Goal: Transaction & Acquisition: Book appointment/travel/reservation

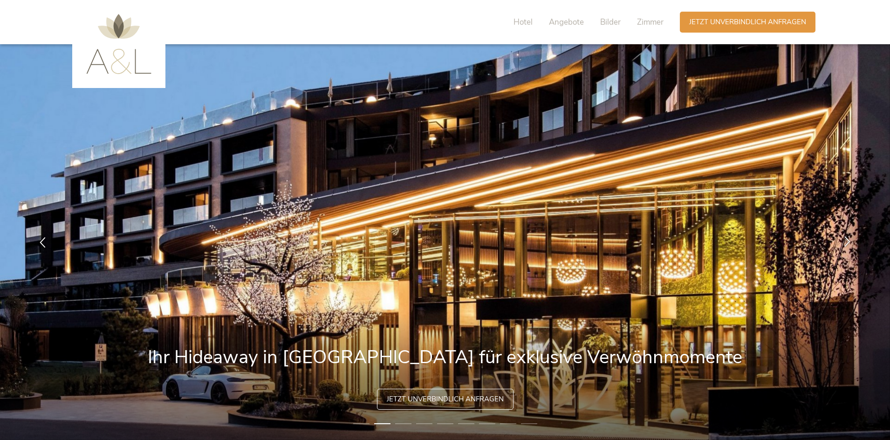
click at [841, 243] on div at bounding box center [846, 242] width 29 height 29
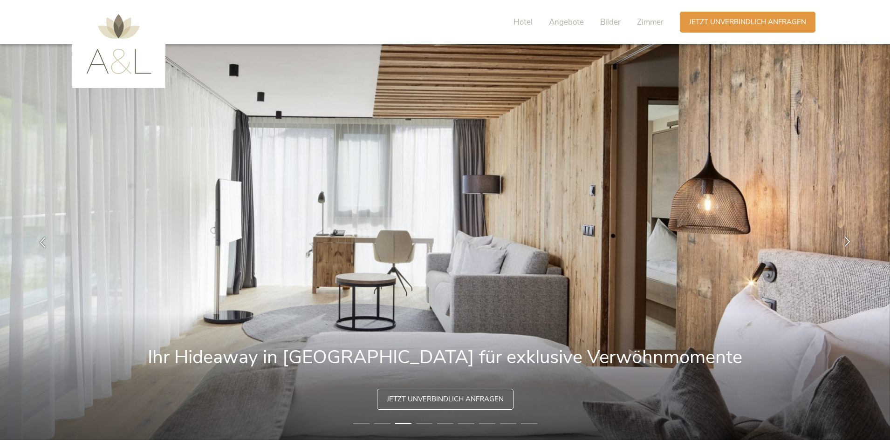
click at [842, 242] on icon at bounding box center [847, 241] width 11 height 11
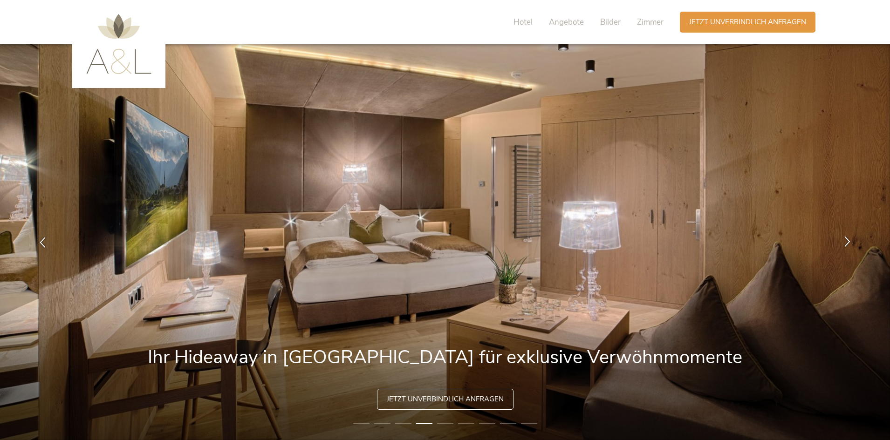
click at [842, 242] on icon at bounding box center [847, 241] width 11 height 11
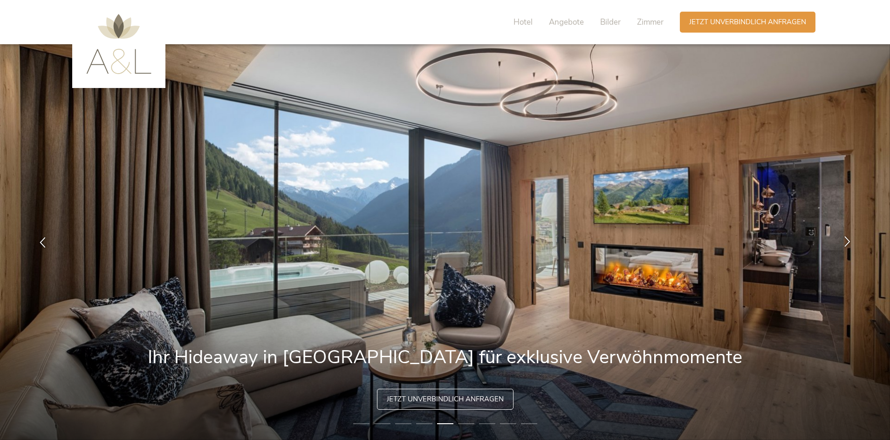
click at [842, 242] on icon at bounding box center [847, 241] width 11 height 11
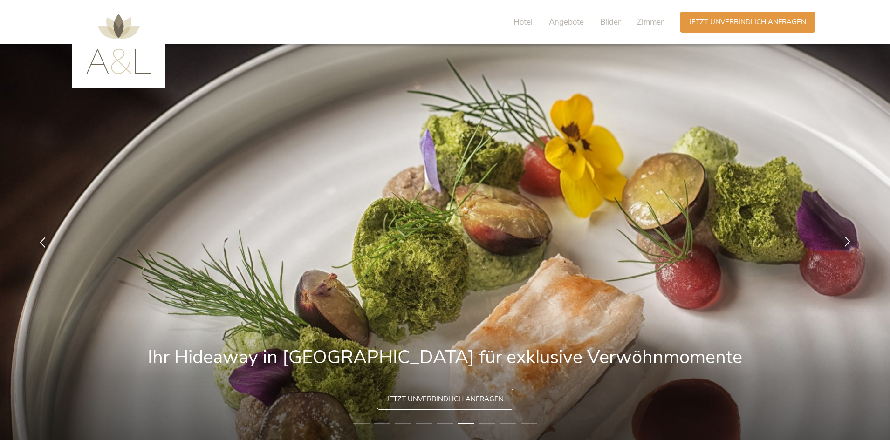
click at [845, 242] on icon at bounding box center [847, 241] width 11 height 11
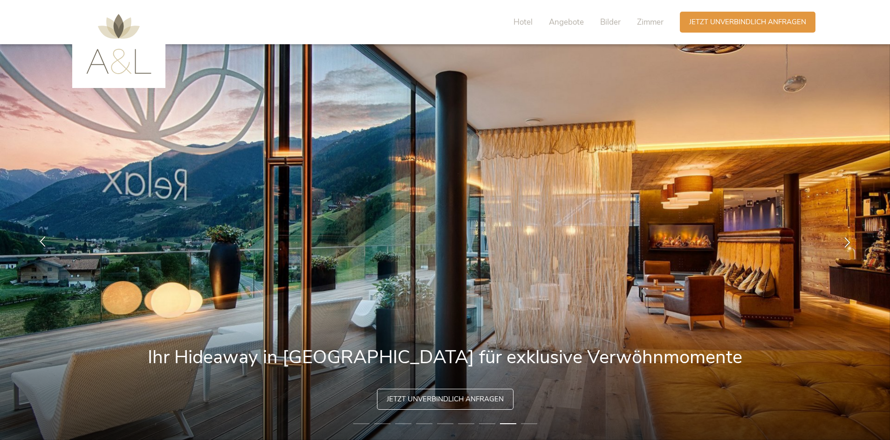
click at [42, 240] on icon at bounding box center [42, 241] width 11 height 11
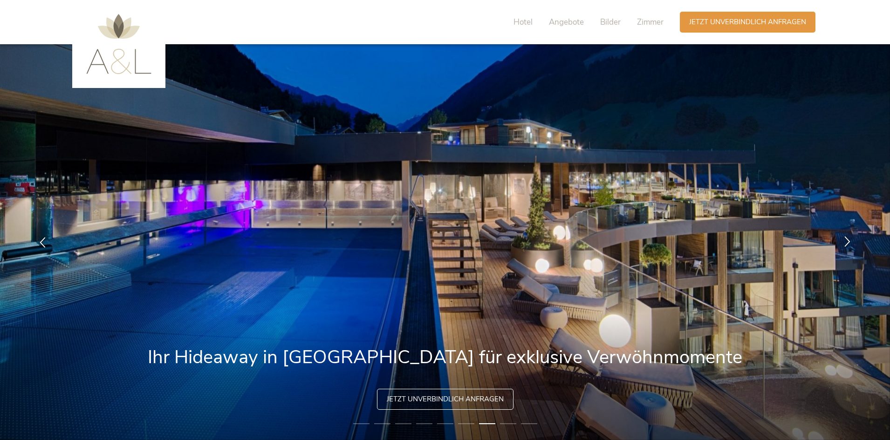
click at [843, 239] on icon at bounding box center [847, 241] width 11 height 11
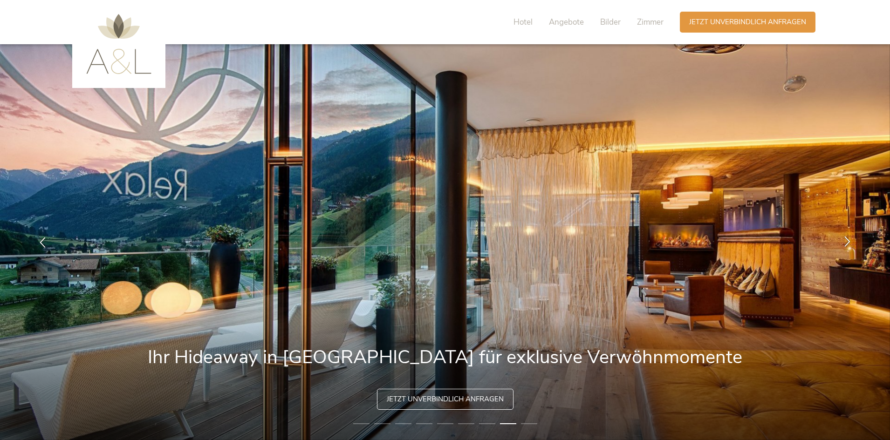
click at [843, 240] on icon at bounding box center [847, 241] width 11 height 11
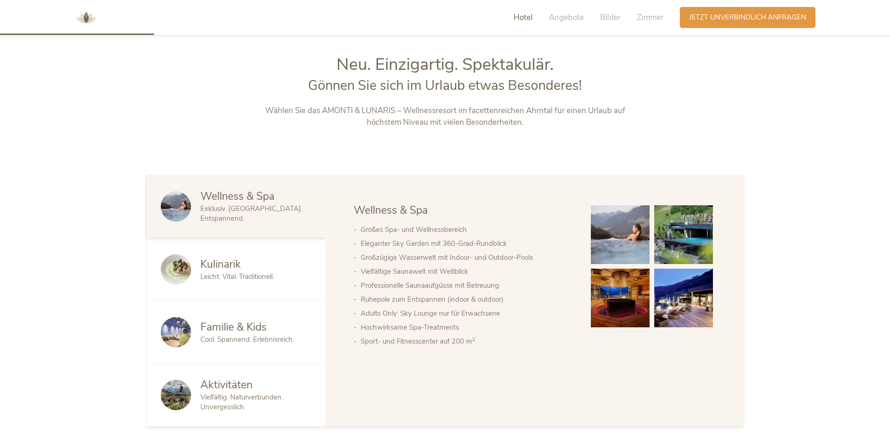
scroll to position [512, 0]
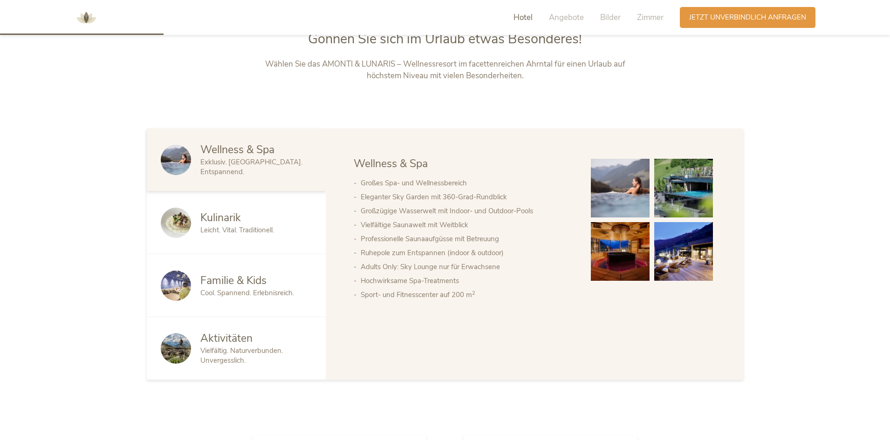
click at [231, 208] on div "Kulinarik Leicht. Vital. Traditionell." at bounding box center [236, 222] width 179 height 63
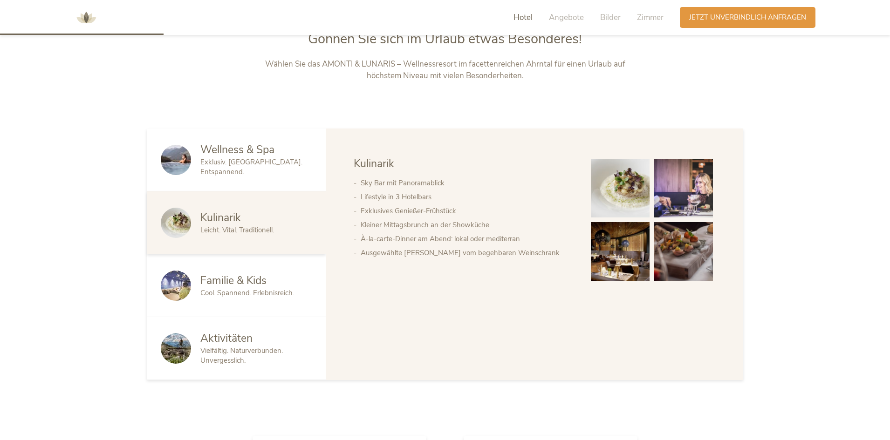
click at [260, 283] on span "Familie & Kids" at bounding box center [233, 280] width 66 height 14
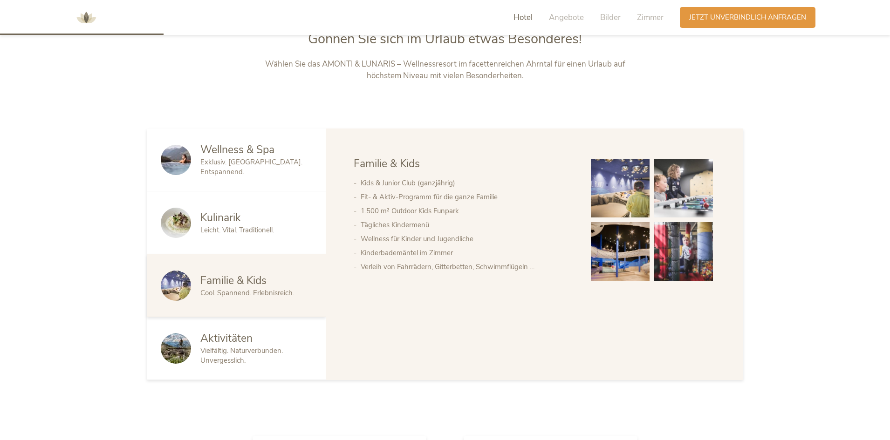
click at [258, 255] on div "Familie & Kids Cool. Spannend. Erlebnisreich." at bounding box center [236, 285] width 179 height 63
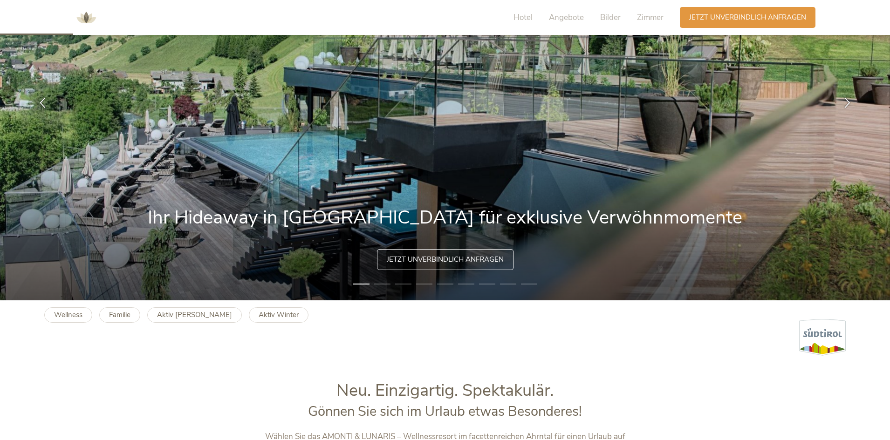
scroll to position [0, 0]
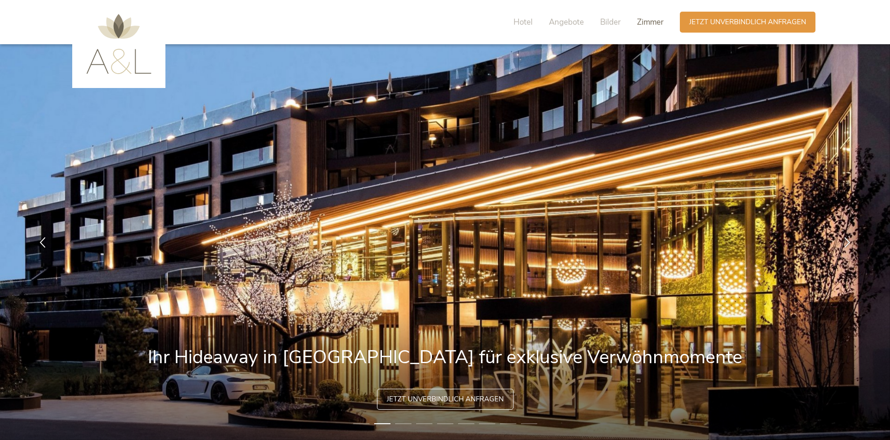
click at [652, 21] on span "Zimmer" at bounding box center [650, 22] width 27 height 11
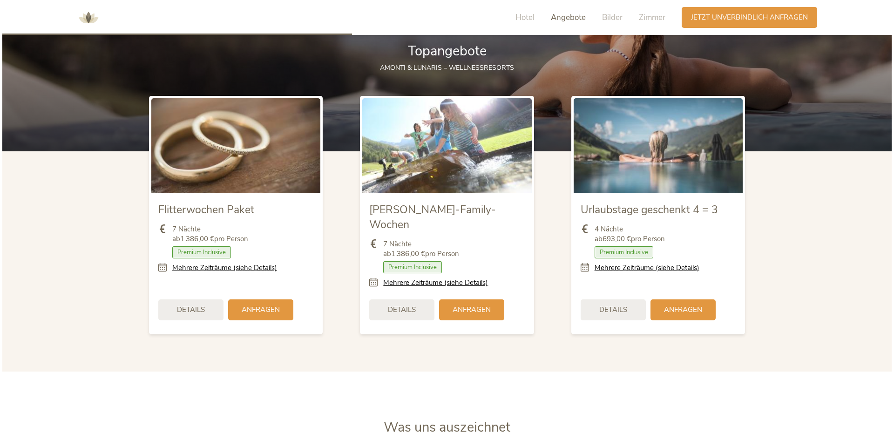
scroll to position [1093, 0]
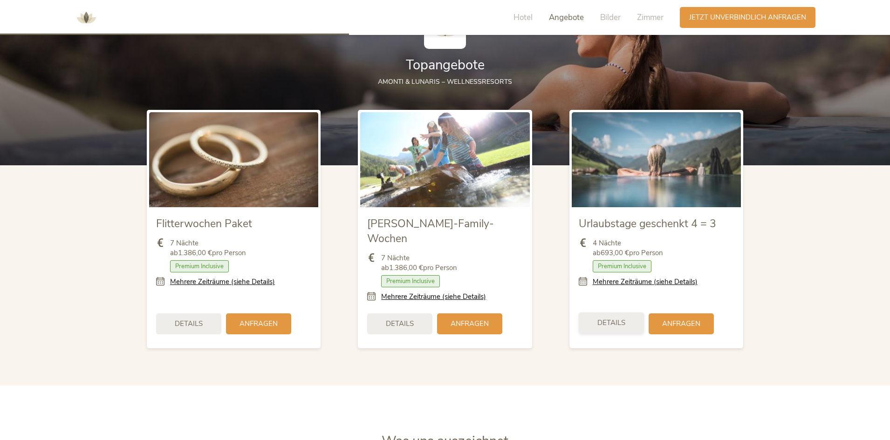
click at [606, 313] on div "Details" at bounding box center [611, 323] width 65 height 21
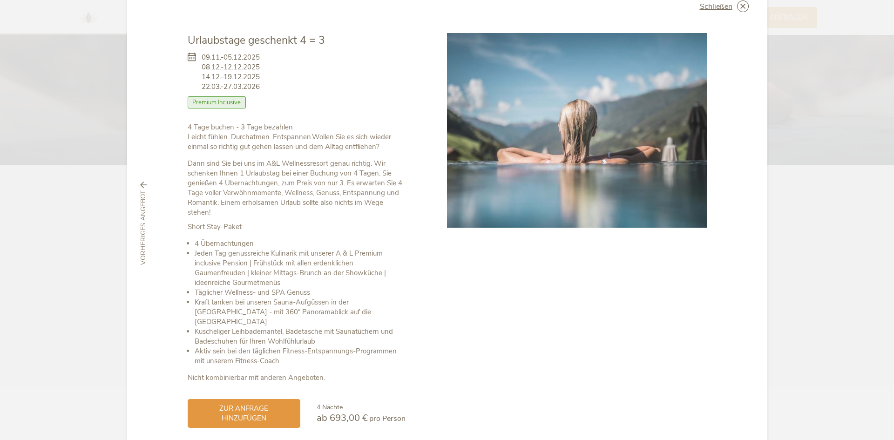
scroll to position [47, 0]
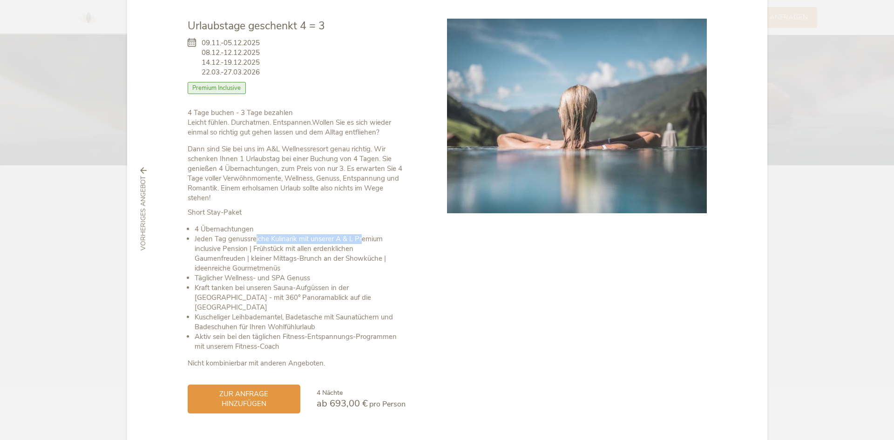
drag, startPoint x: 252, startPoint y: 239, endPoint x: 361, endPoint y: 239, distance: 109.0
click at [361, 239] on li "Jeden Tag genussreiche Kulinarik mit unserer A & L Premium inclusive Pension | …" at bounding box center [300, 253] width 211 height 39
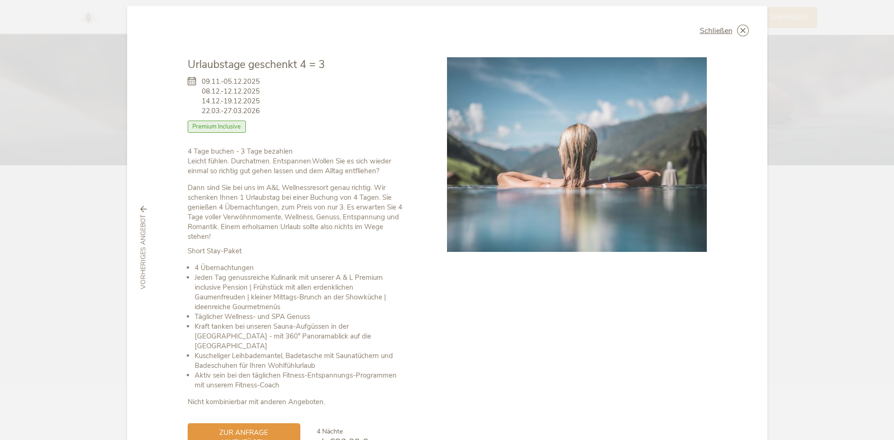
scroll to position [0, 0]
